Goal: Task Accomplishment & Management: Use online tool/utility

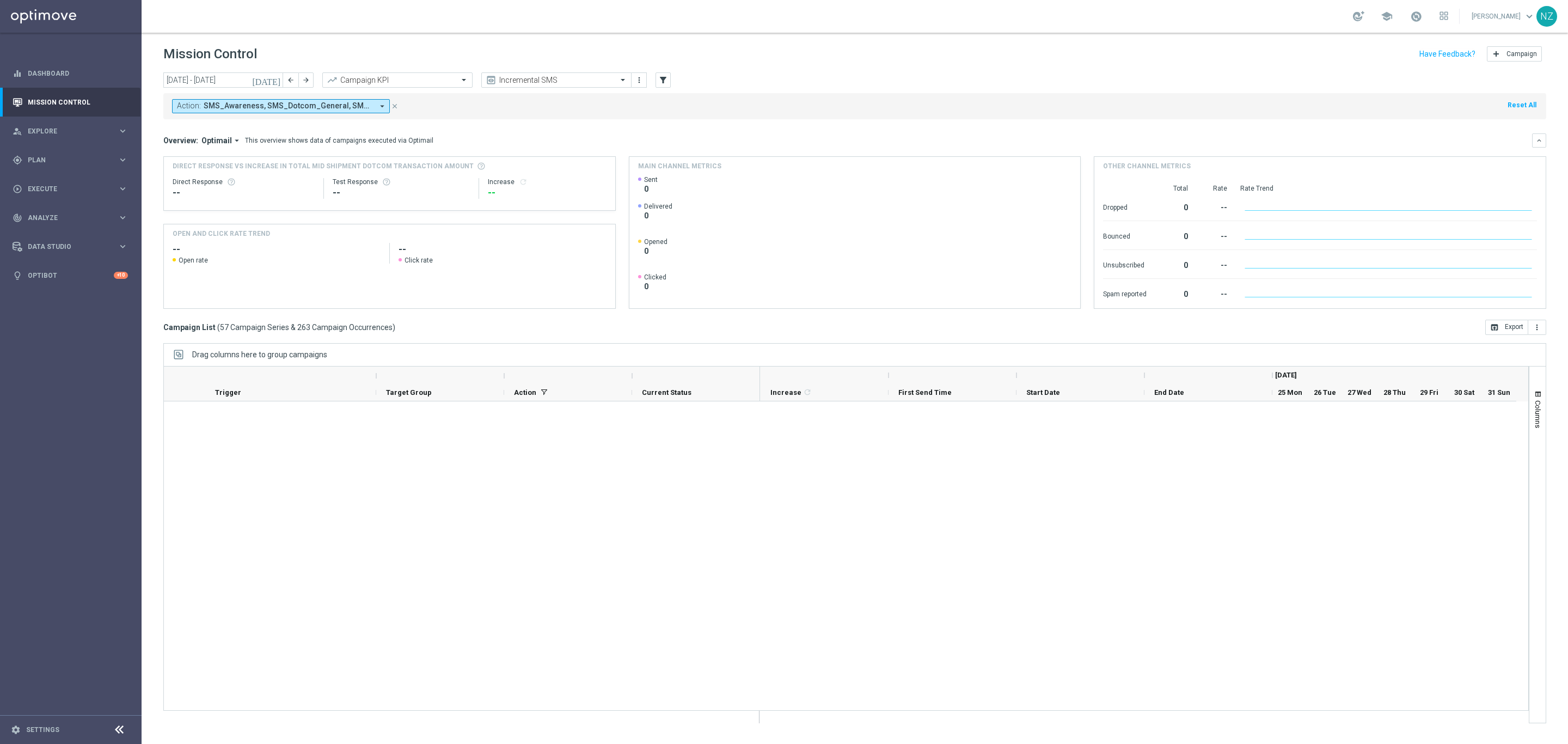
scroll to position [1863, 0]
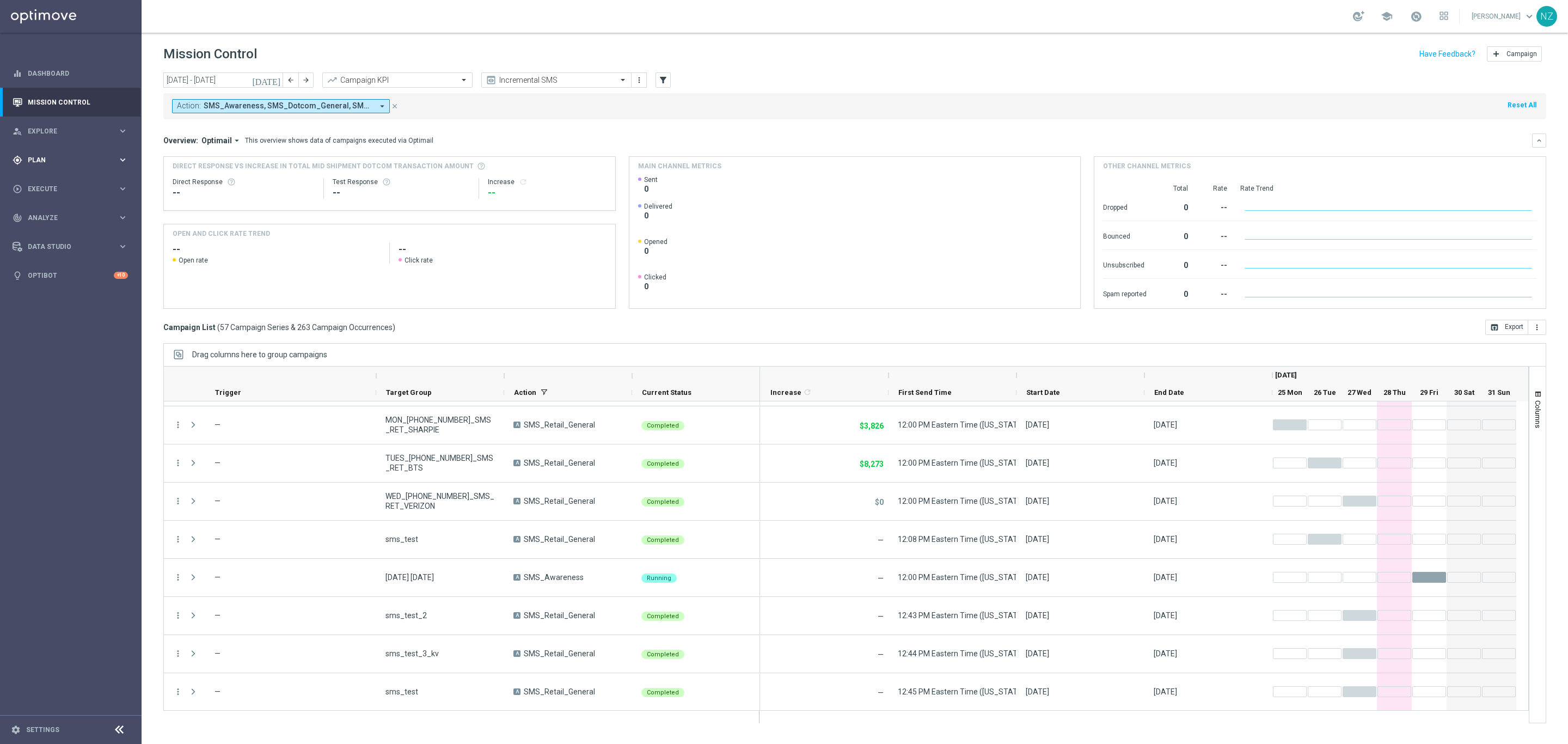
click at [44, 155] on div "gps_fixed Plan" at bounding box center [65, 159] width 105 height 10
click at [59, 215] on span "Templates" at bounding box center [67, 215] width 78 height 6
click at [56, 232] on link "Optimail" at bounding box center [73, 232] width 79 height 9
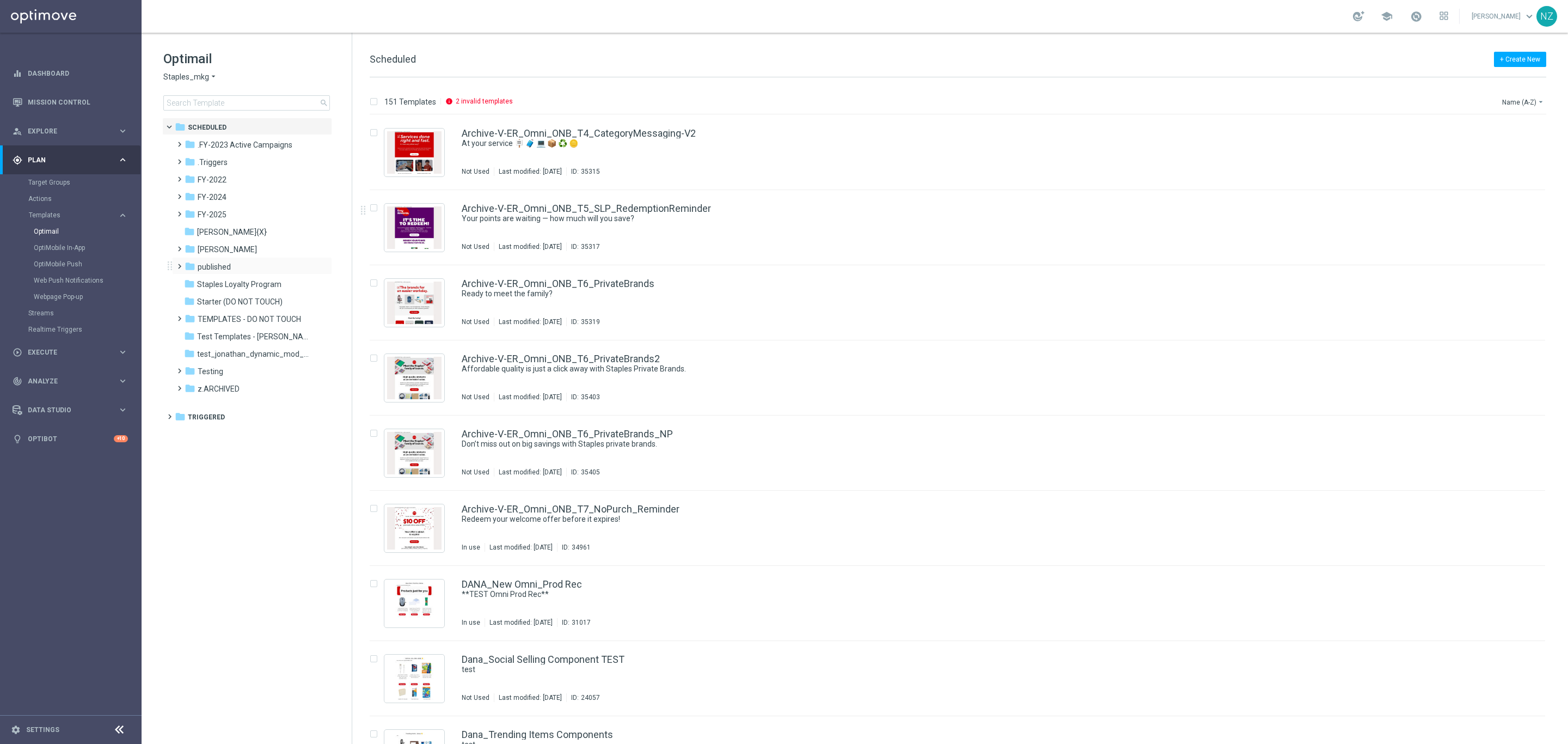
click at [180, 263] on span at bounding box center [177, 261] width 5 height 4
click at [215, 282] on span "dotcom" at bounding box center [222, 284] width 27 height 10
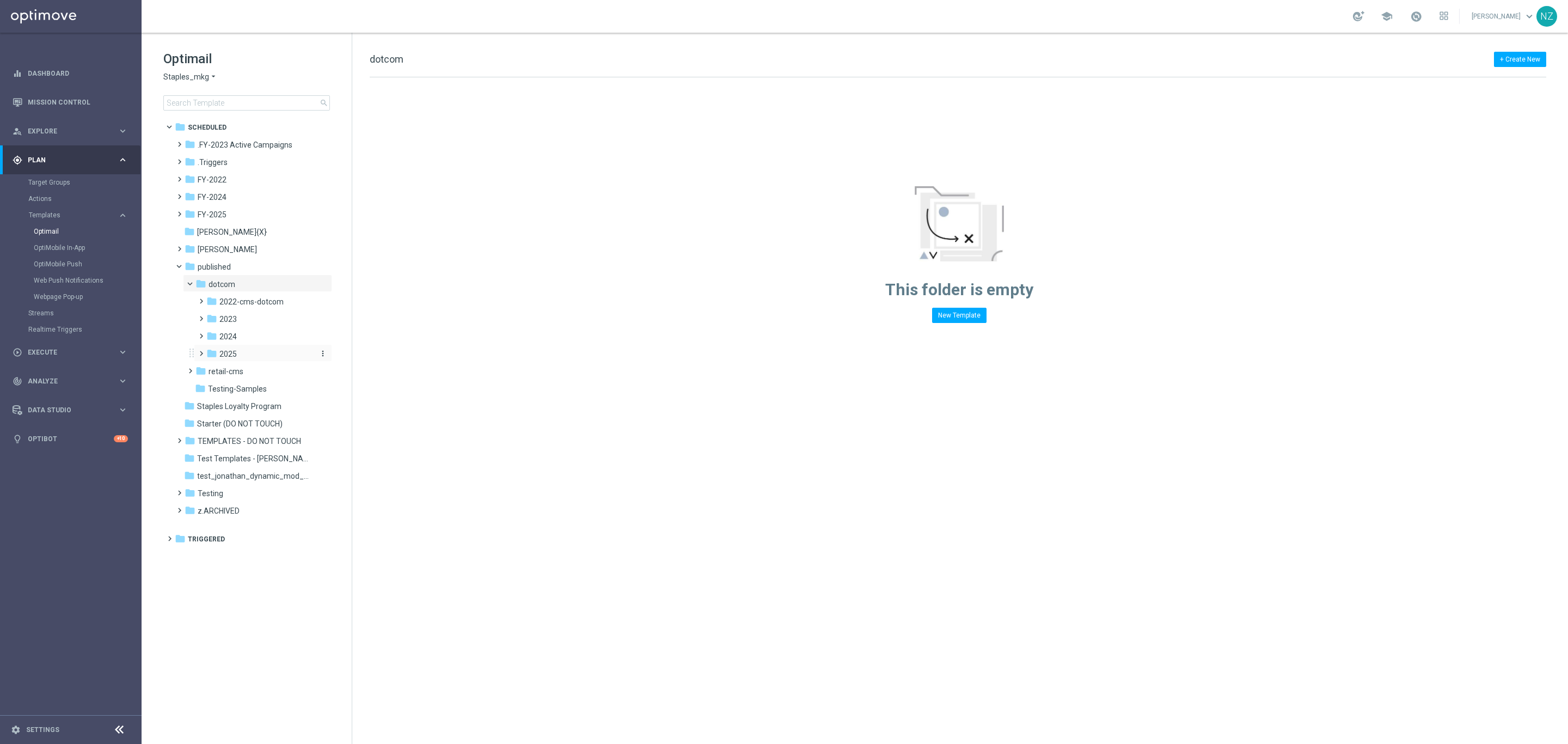
click at [237, 350] on div "folder 2025" at bounding box center [260, 354] width 107 height 13
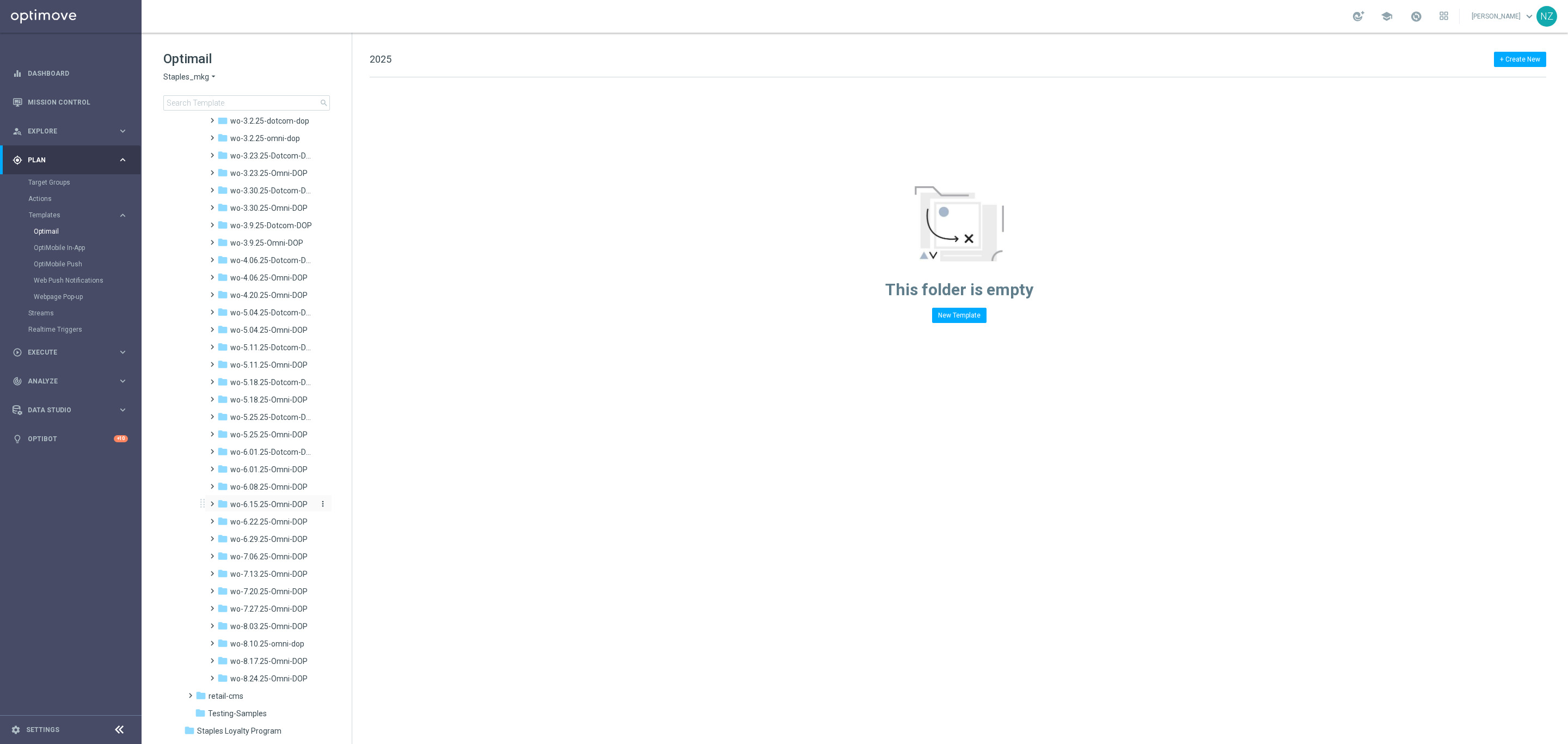
scroll to position [653, 0]
click at [275, 641] on span "wo-8.24.25-Omni-DOP" at bounding box center [269, 641] width 77 height 10
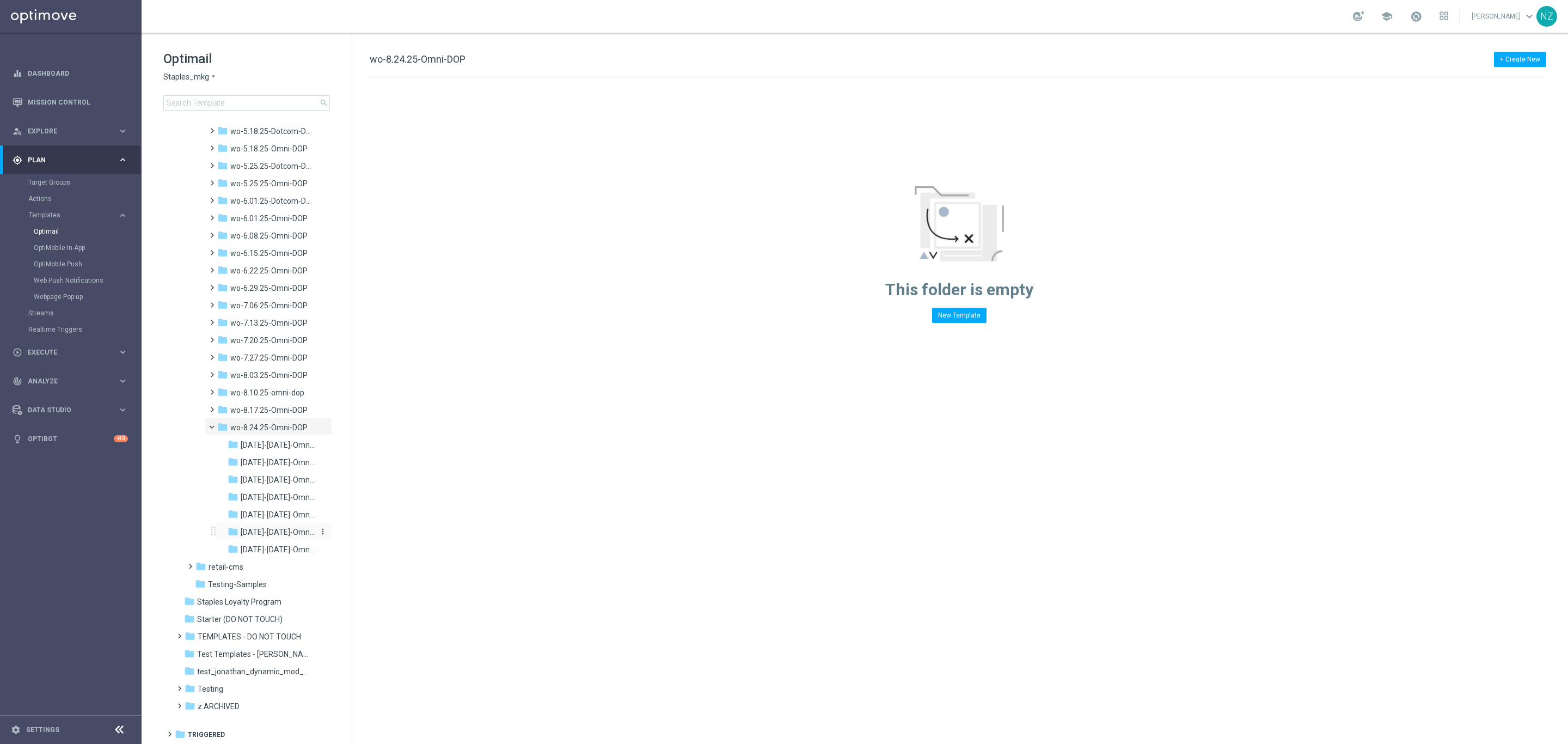
click at [265, 528] on span "[DATE]-[DATE]-Omni-DOP_{X}" at bounding box center [277, 531] width 74 height 10
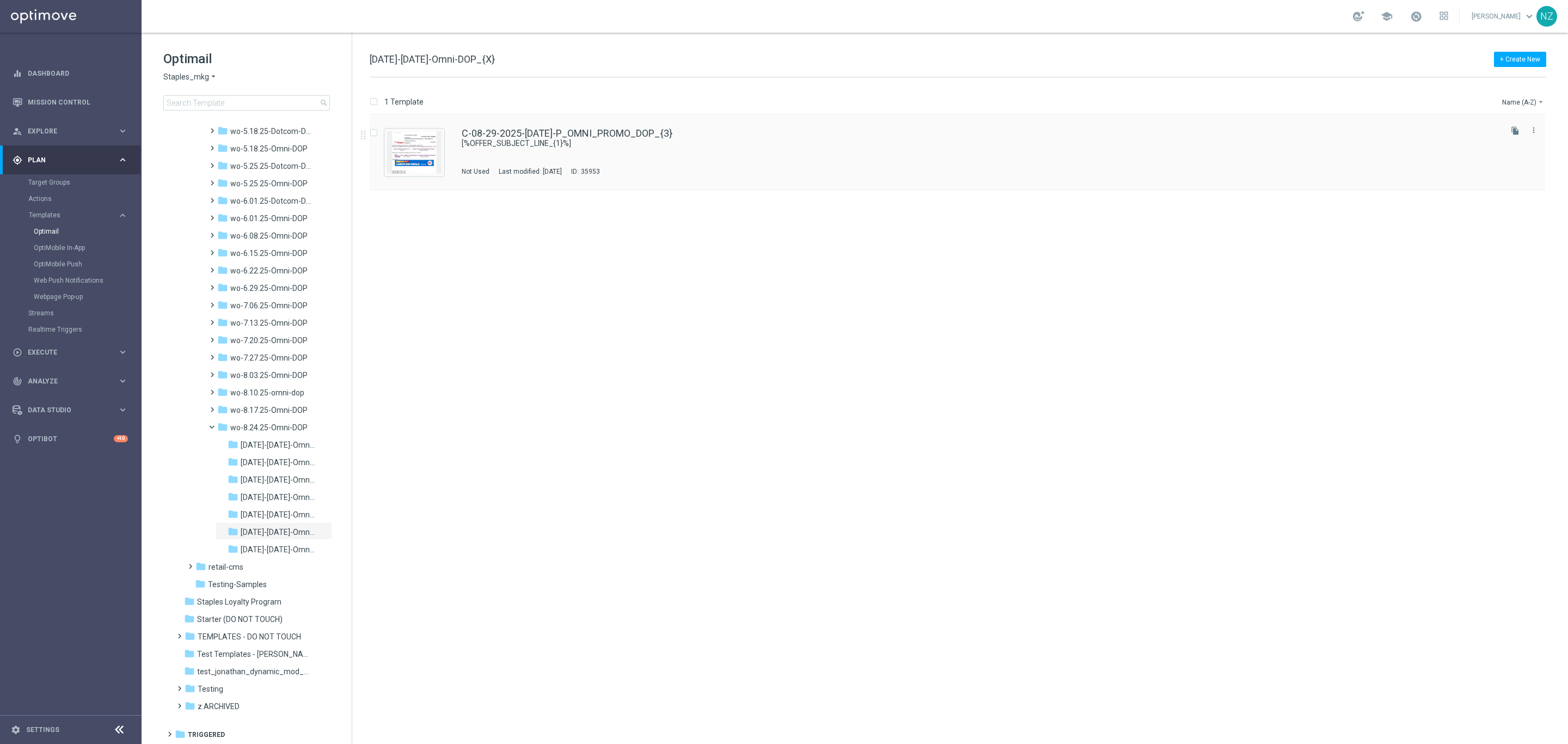
click at [737, 149] on div "C-08-29-2025-[DATE]-P_OMNI_PROMO_DOP_{3} [%OFFER_SUBJECT_LINE_{1}%] Not Used La…" at bounding box center [980, 152] width 1038 height 48
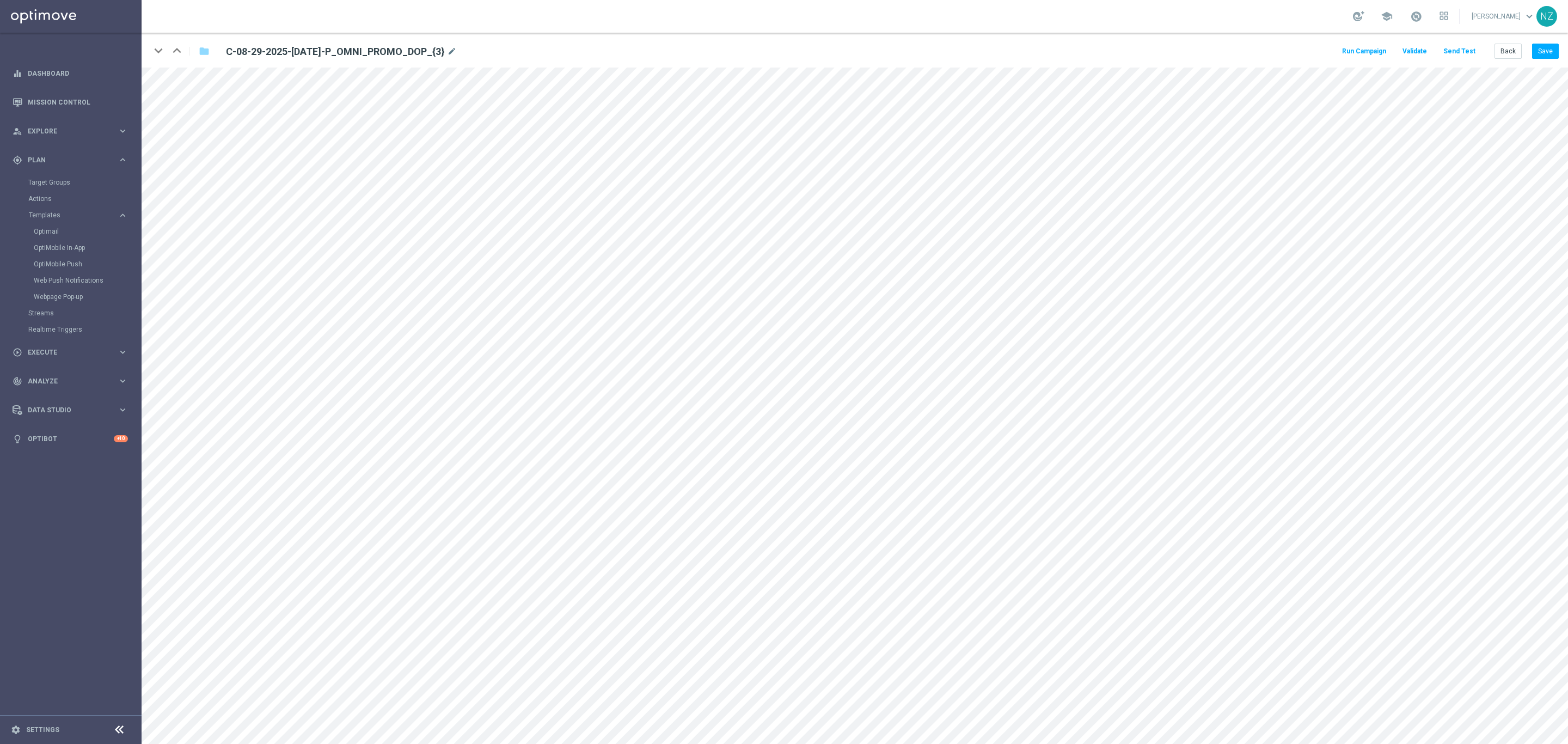
click at [1465, 46] on button "Send Test" at bounding box center [1459, 51] width 36 height 15
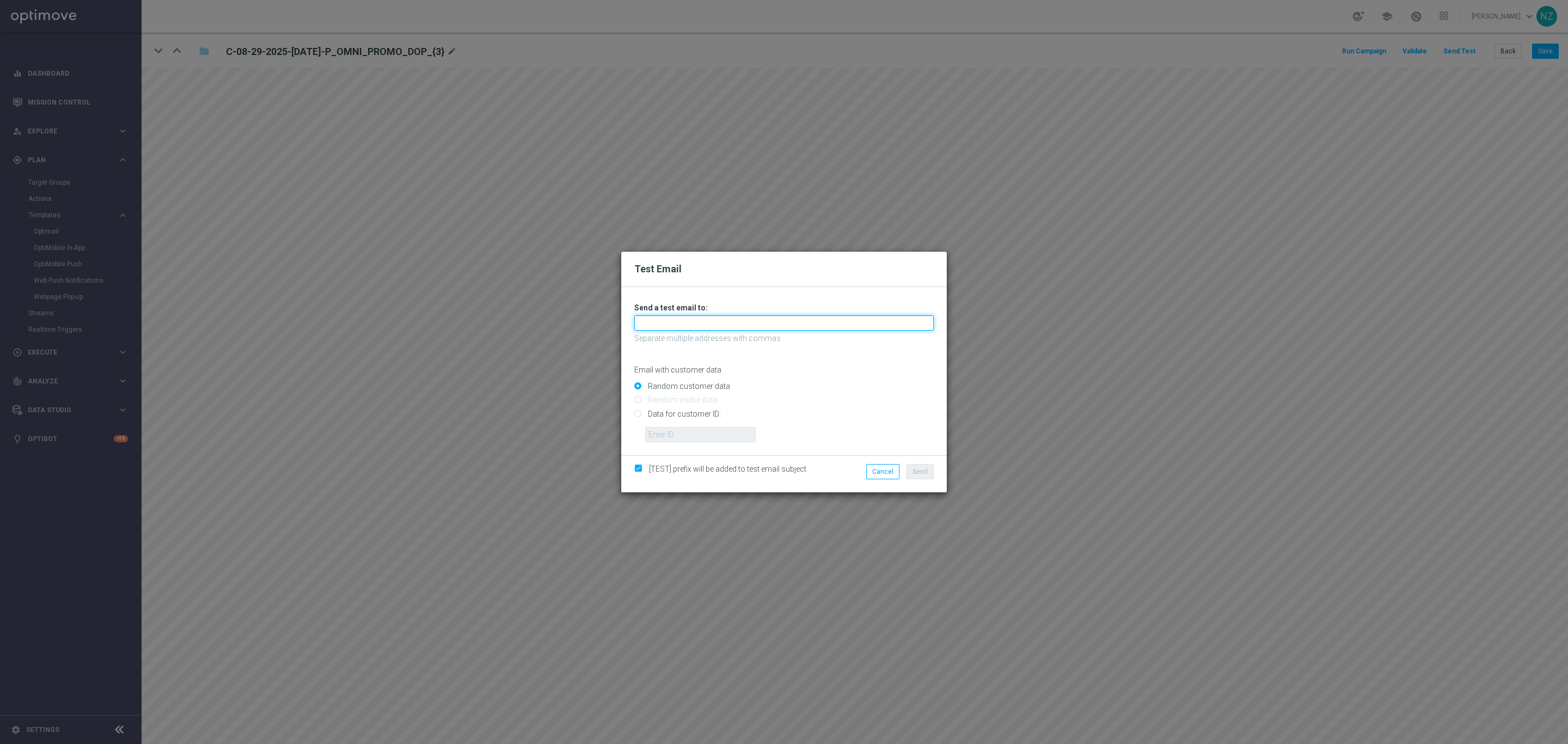
click at [701, 316] on input "text" at bounding box center [784, 323] width 300 height 15
type input "[EMAIL_ADDRESS][DOMAIN_NAME]"
type input "[PERSON_NAME]"
type input "[PERSON_NAME][EMAIL_ADDRESS][PERSON_NAME][PERSON_NAME][DOMAIN_NAME]"
click at [927, 464] on button "Send" at bounding box center [920, 472] width 27 height 15
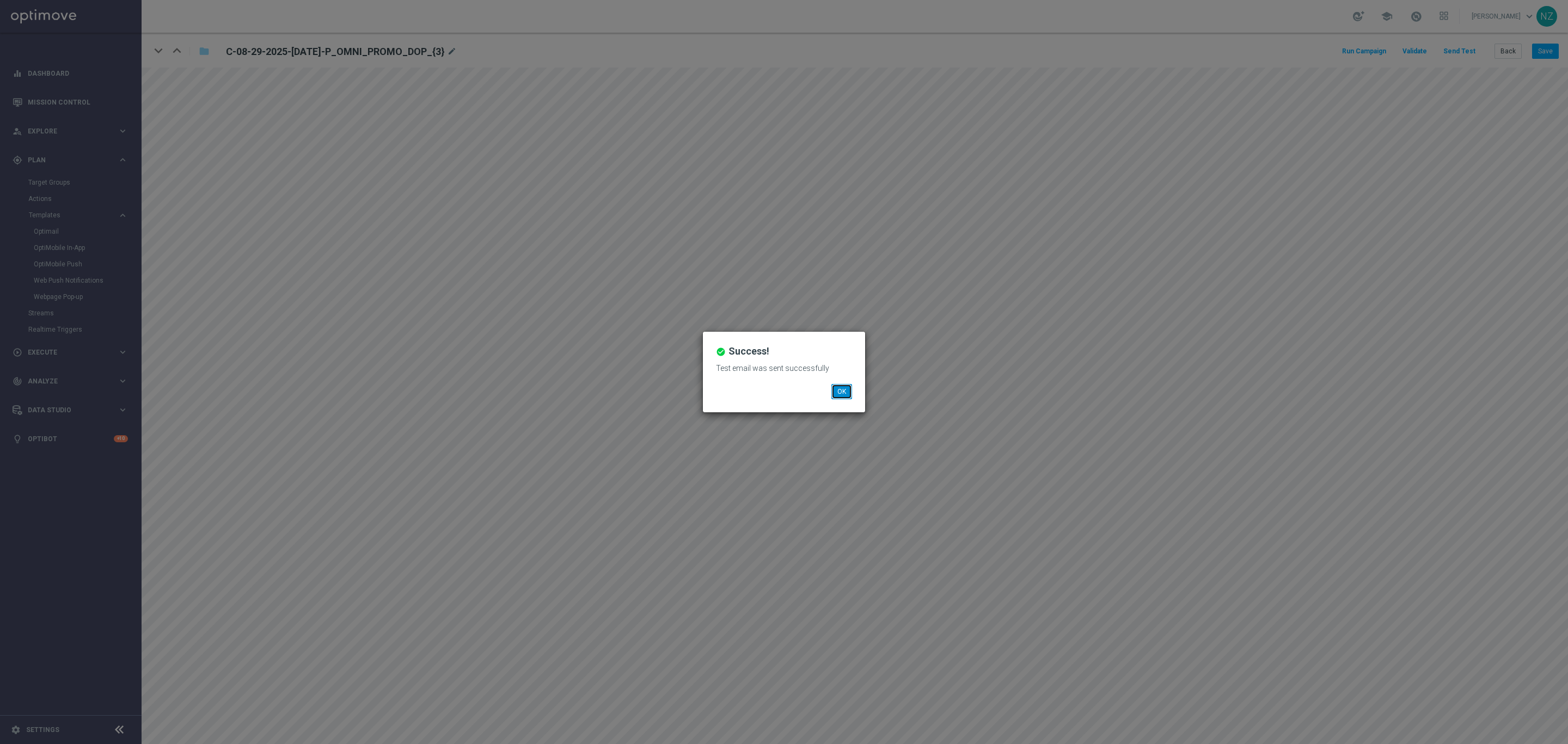
click at [837, 385] on button "OK" at bounding box center [842, 392] width 21 height 15
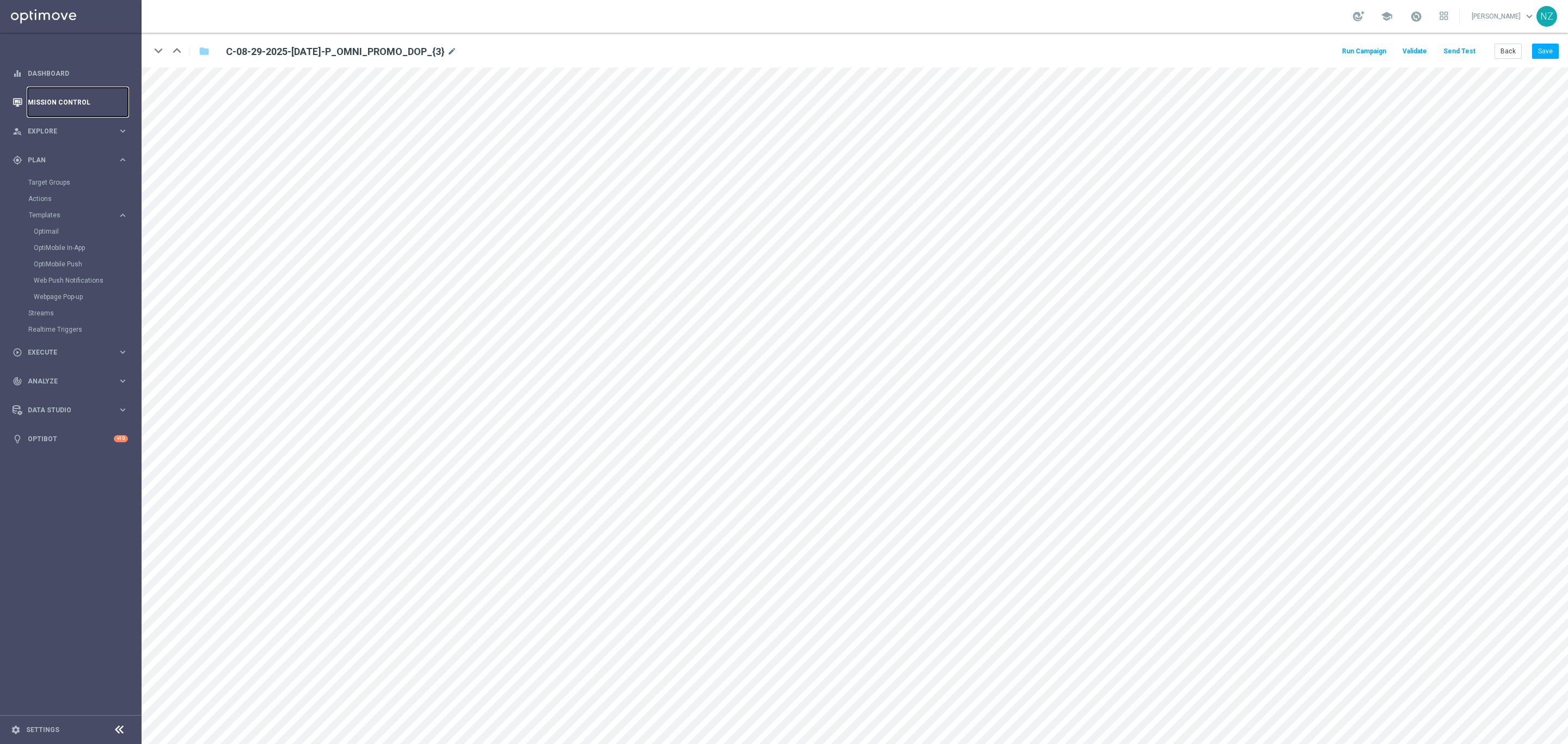
click at [67, 98] on link "Mission Control" at bounding box center [78, 102] width 100 height 29
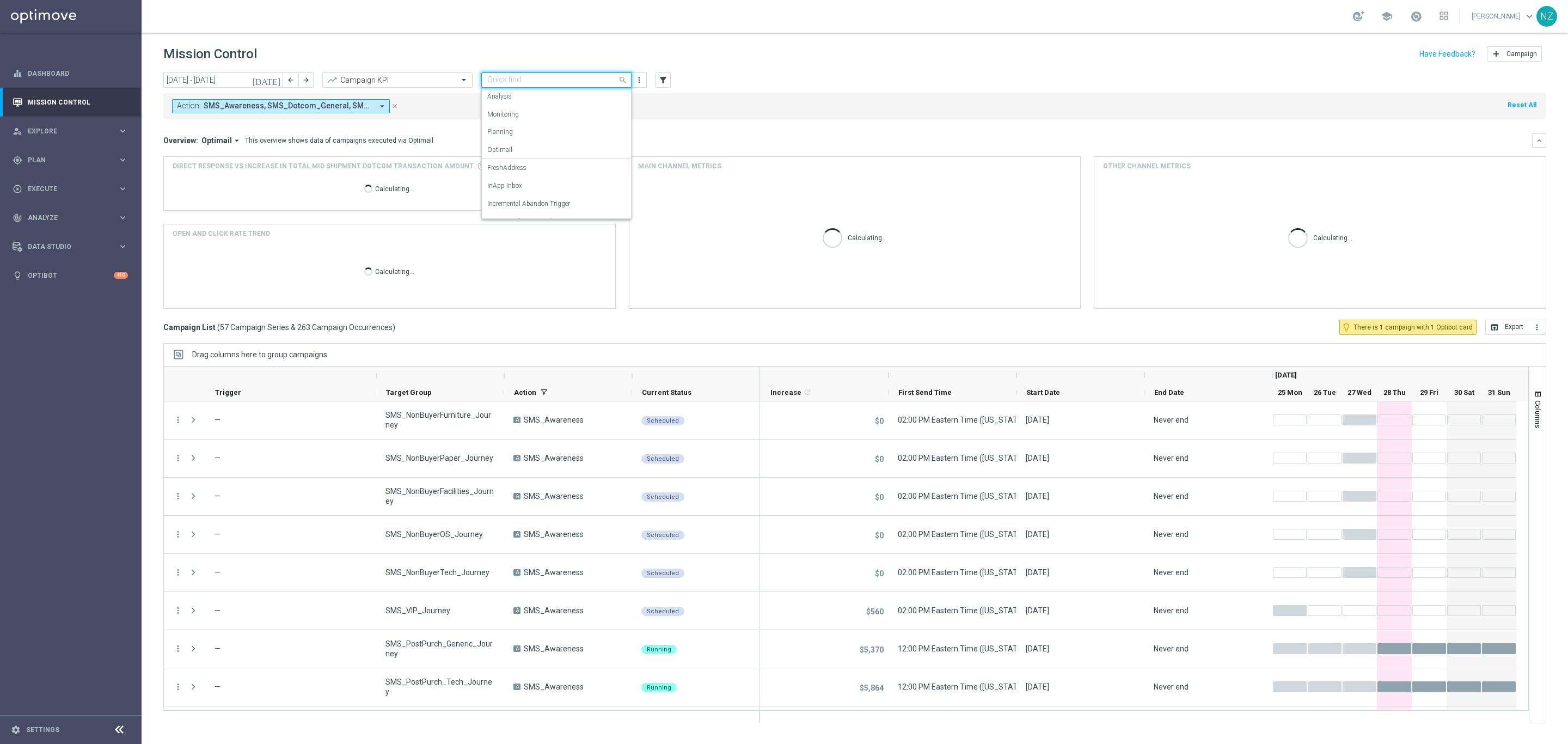
click at [576, 86] on div "Quick find Incremental SMS" at bounding box center [556, 80] width 150 height 15
click at [545, 157] on label "Incremental Promo Sales/Margin" at bounding box center [534, 154] width 93 height 10
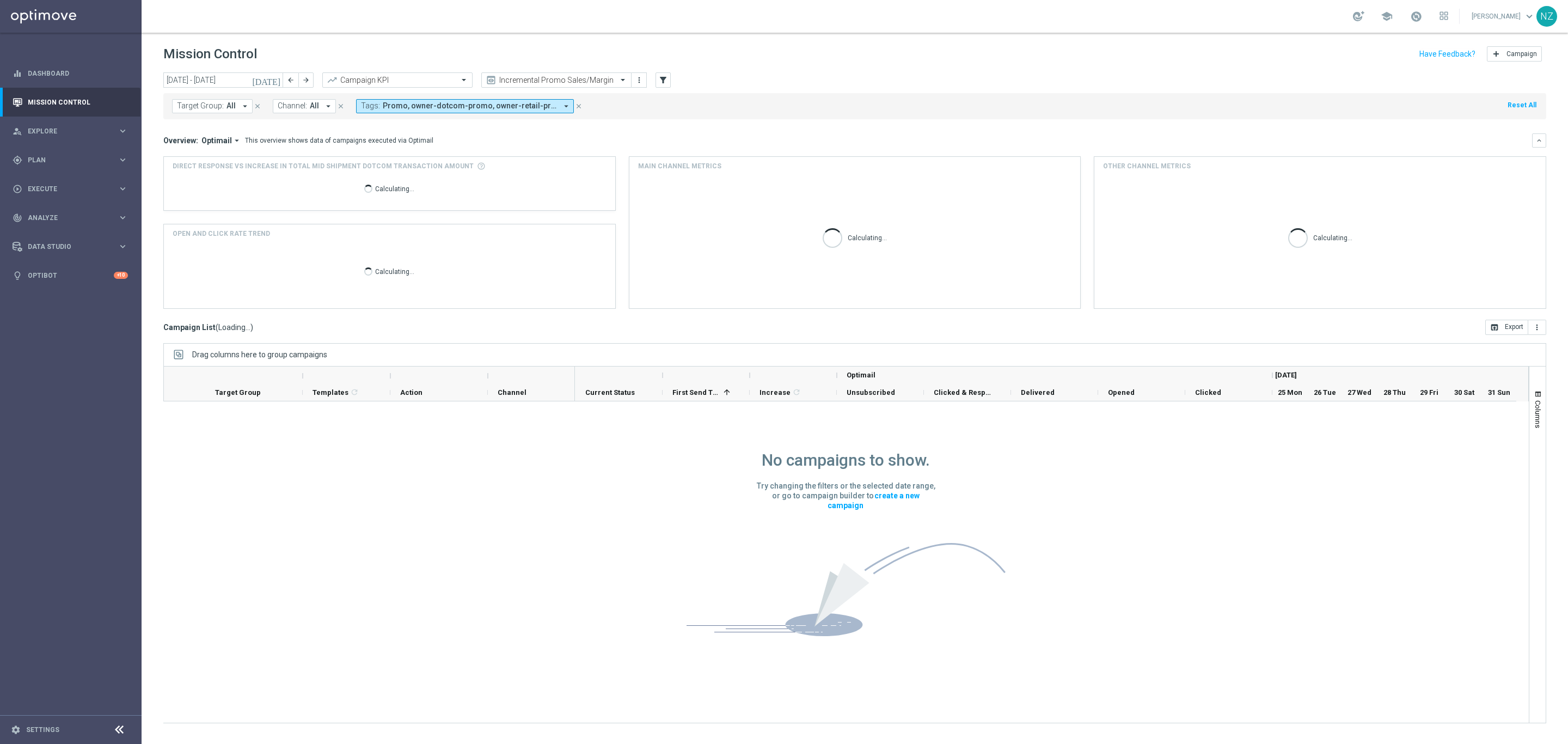
click at [740, 113] on div "Target Group: All arrow_drop_down close Channel: All arrow_drop_down close Tags…" at bounding box center [854, 106] width 1383 height 26
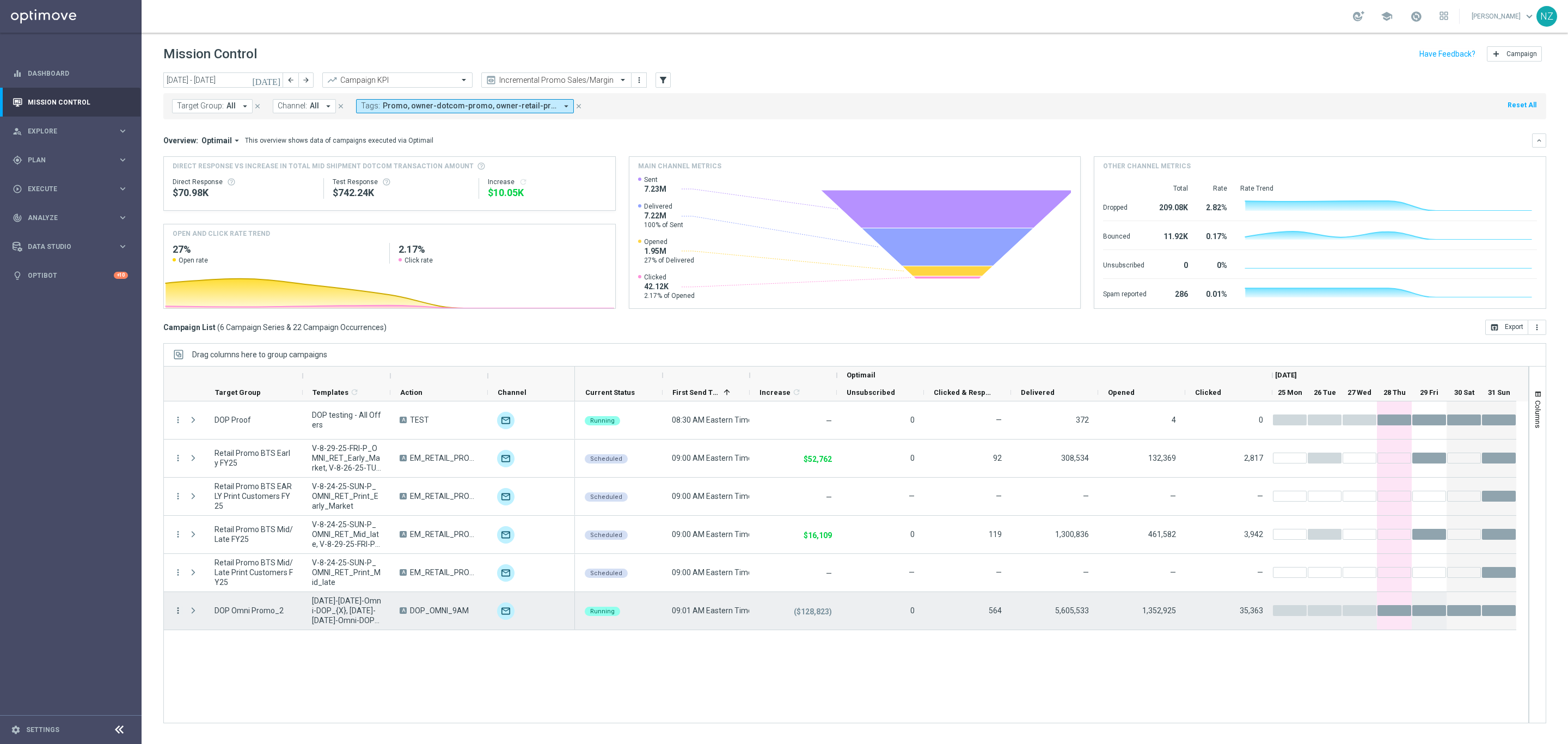
click at [182, 611] on icon "more_vert" at bounding box center [178, 610] width 10 height 10
click at [245, 618] on span "Campaign Details" at bounding box center [227, 618] width 55 height 8
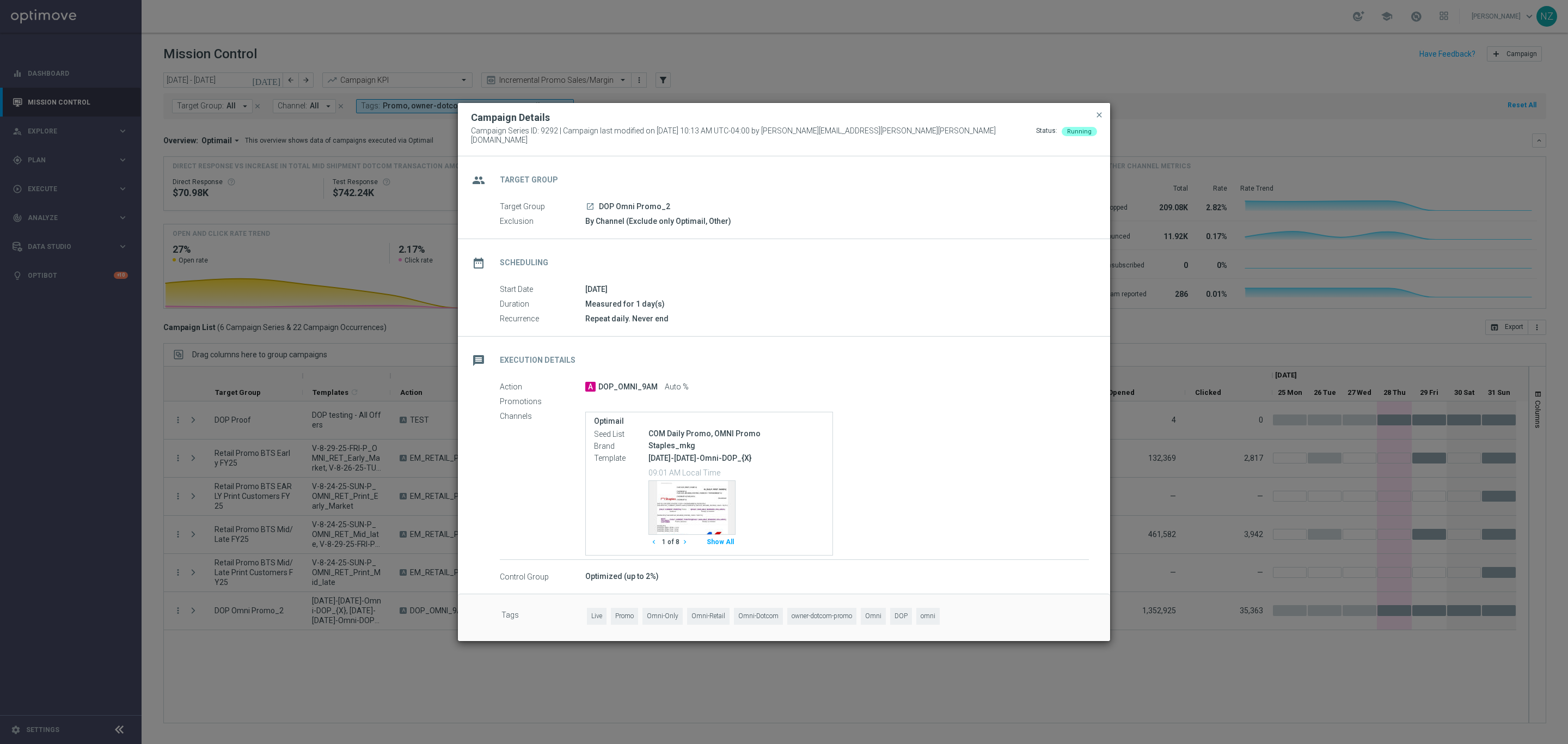
click at [730, 541] on button "Show All" at bounding box center [721, 541] width 30 height 15
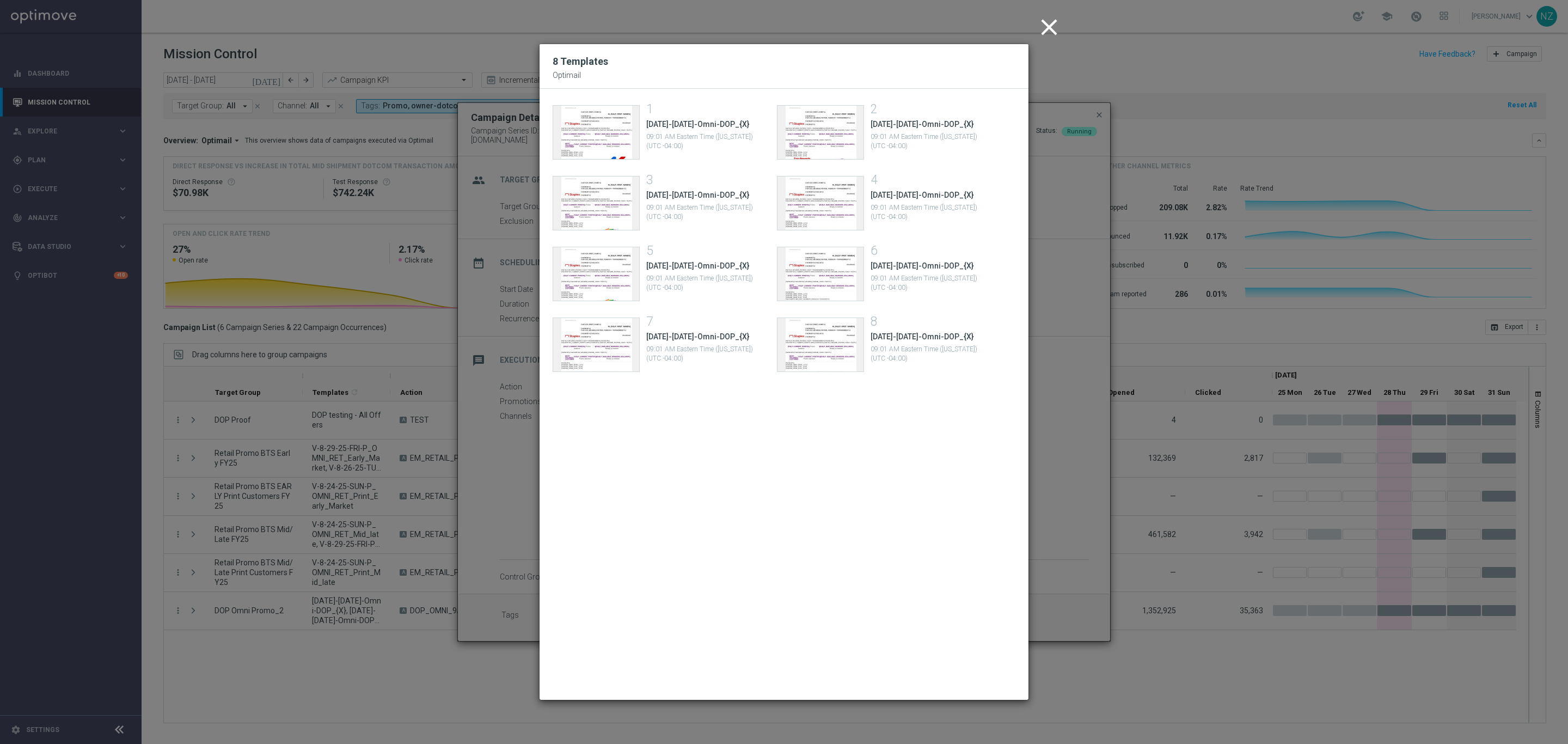
click at [1039, 29] on icon "close" at bounding box center [1049, 27] width 27 height 27
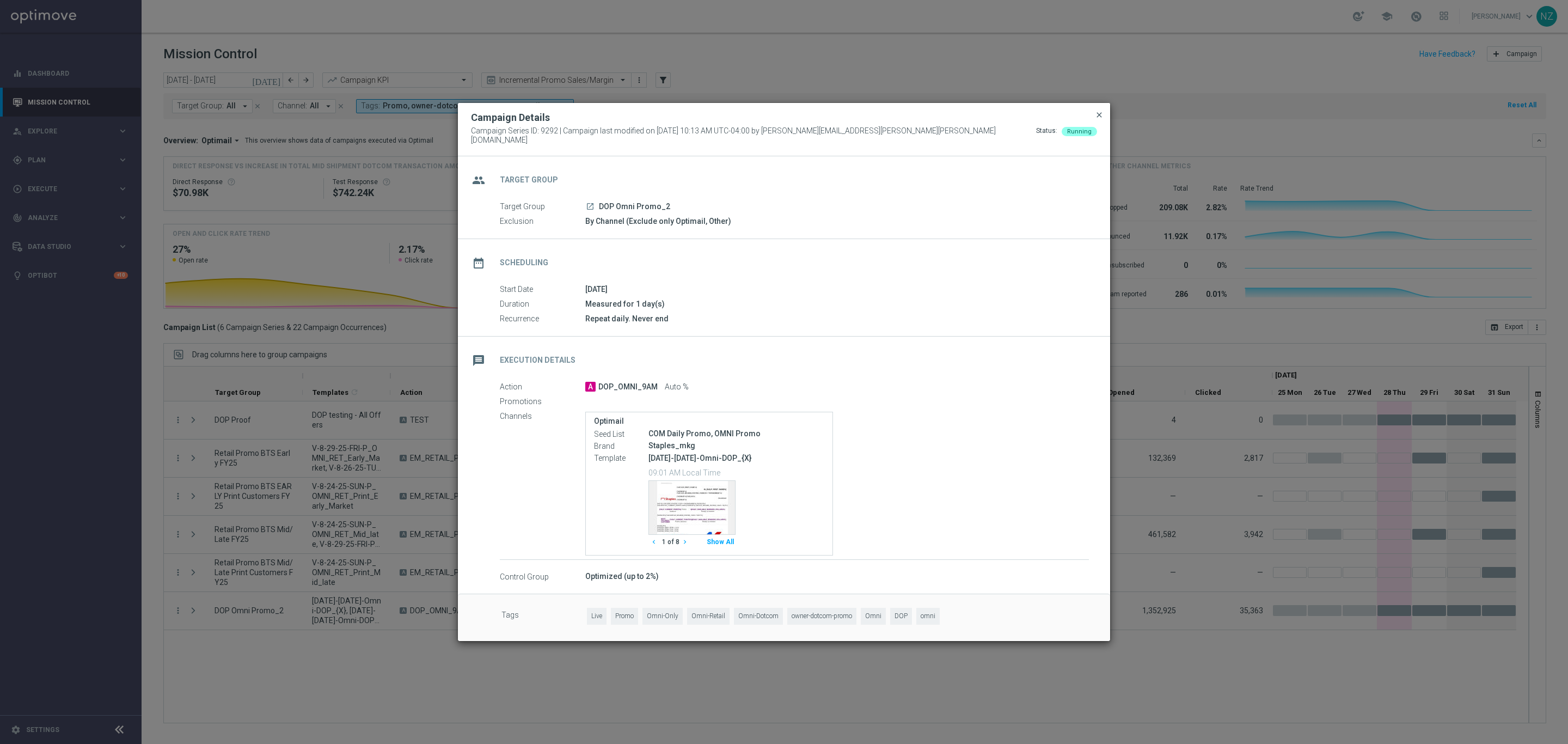
click at [1096, 119] on span "close" at bounding box center [1100, 115] width 9 height 9
